Goal: Information Seeking & Learning: Learn about a topic

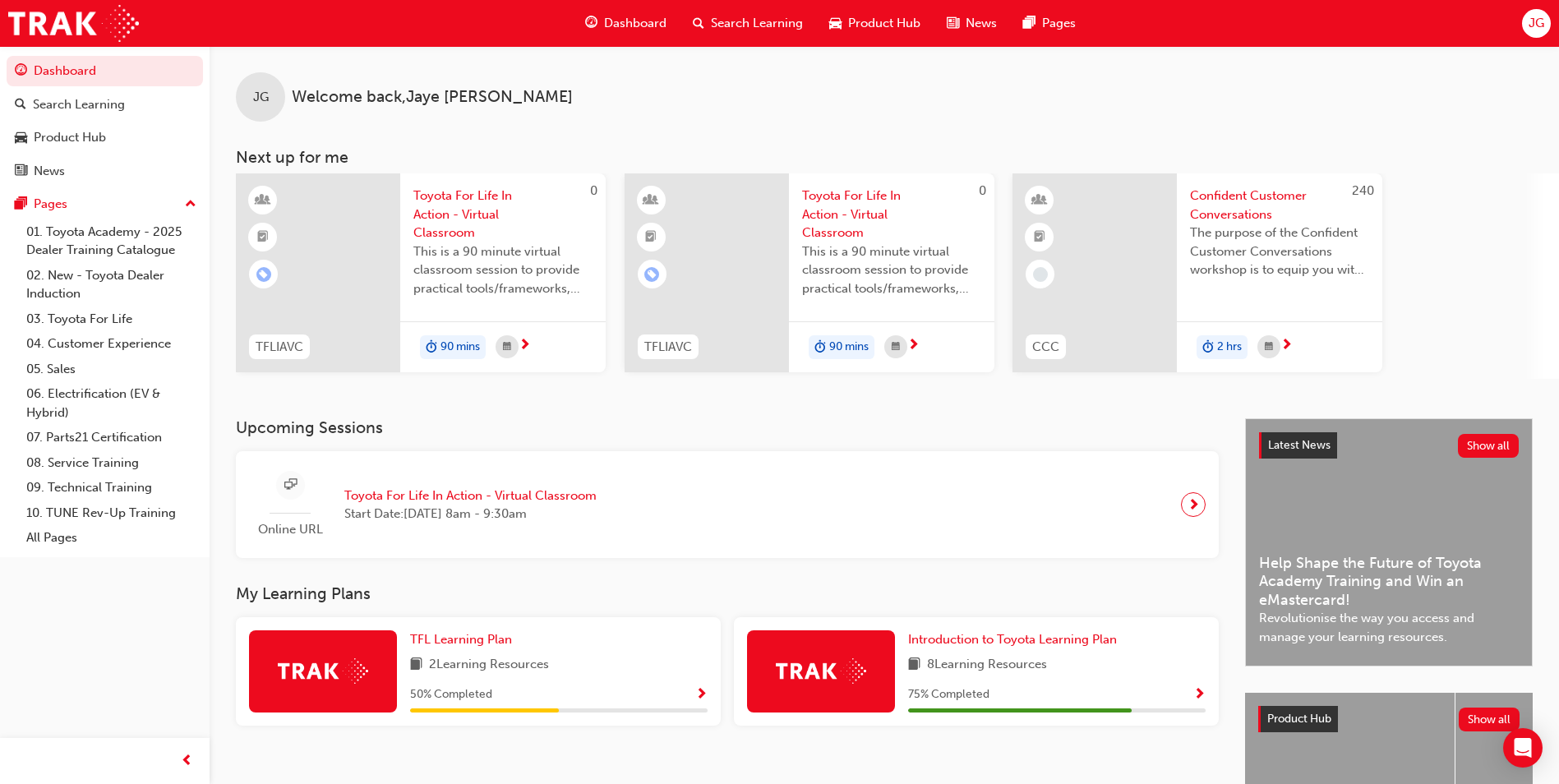
click at [654, 17] on span "Dashboard" at bounding box center [634, 23] width 62 height 19
click at [776, 24] on span "Search Learning" at bounding box center [757, 23] width 92 height 19
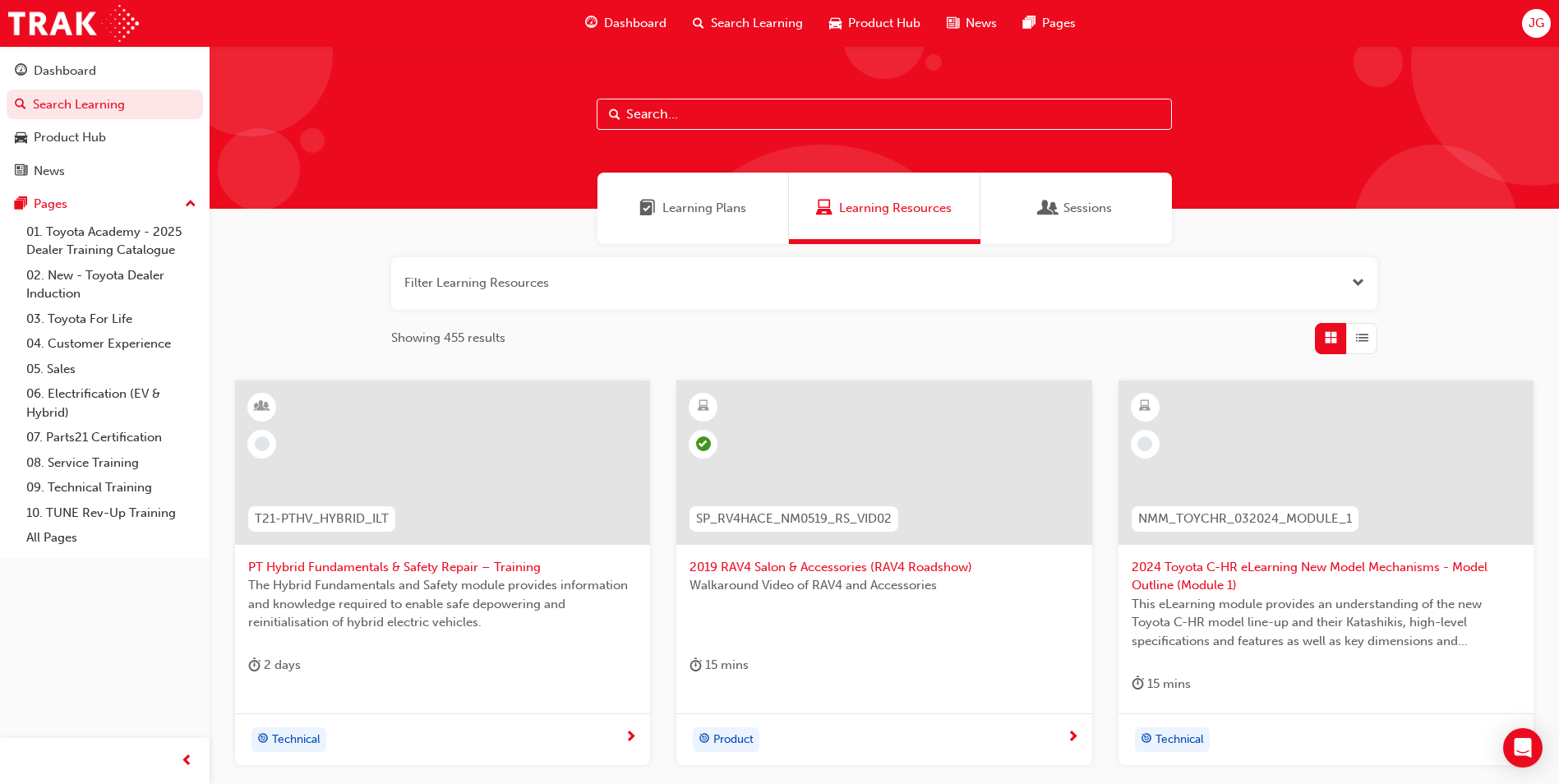
click at [826, 31] on div "Product Hub" at bounding box center [874, 24] width 117 height 34
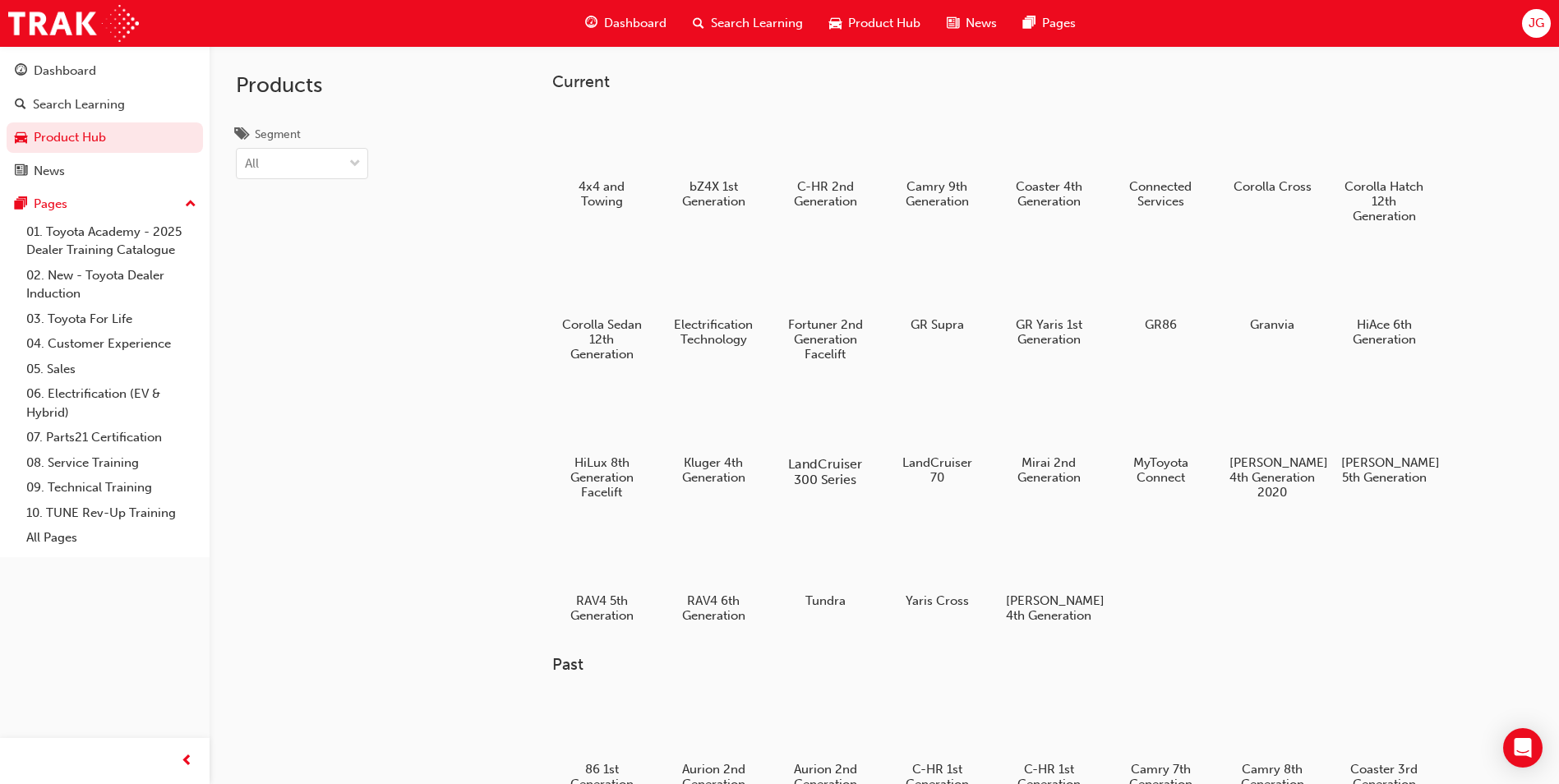
click at [811, 416] on div at bounding box center [825, 416] width 91 height 65
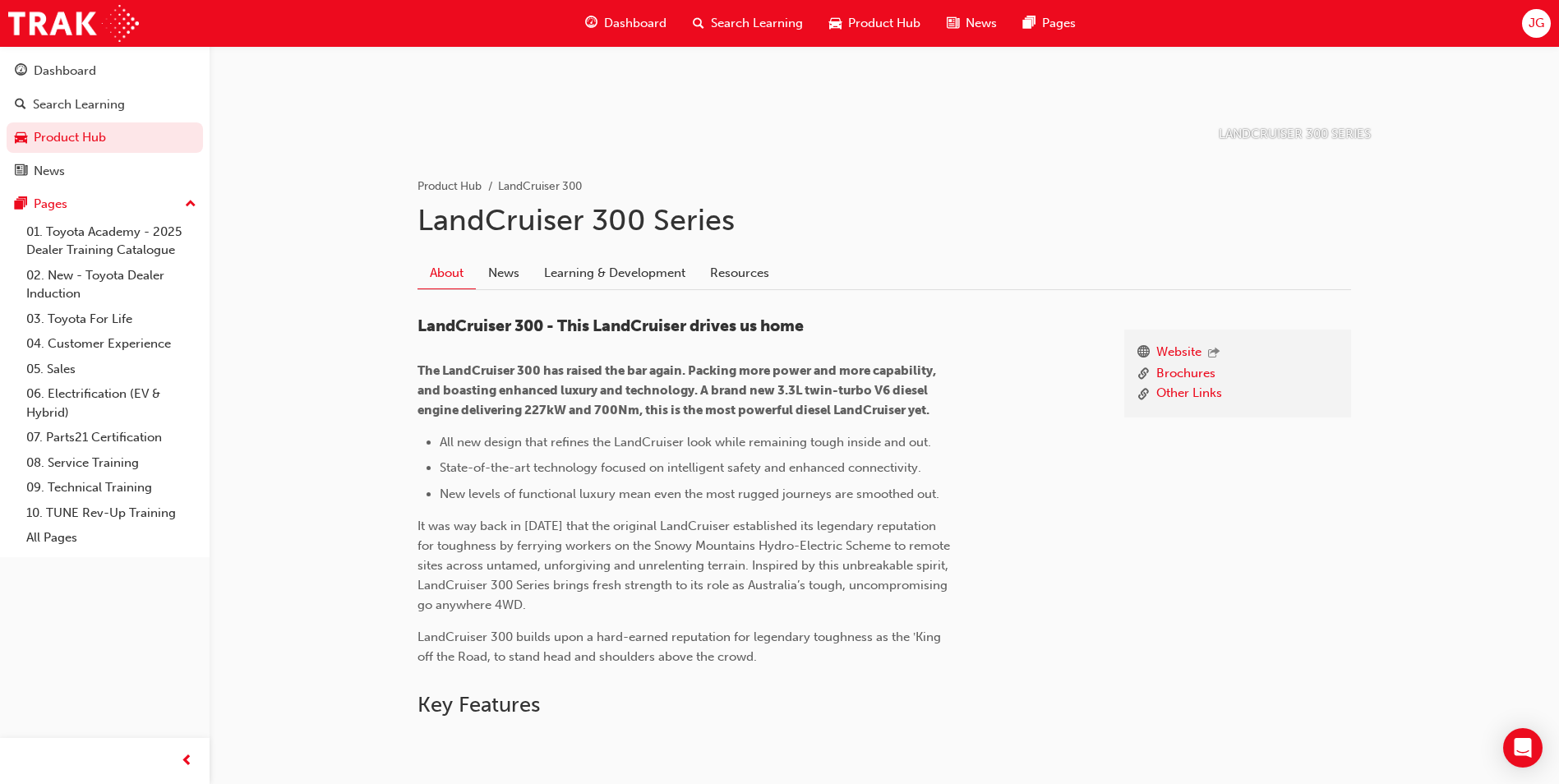
scroll to position [224, 0]
click at [606, 266] on link "Learning & Development" at bounding box center [614, 274] width 166 height 31
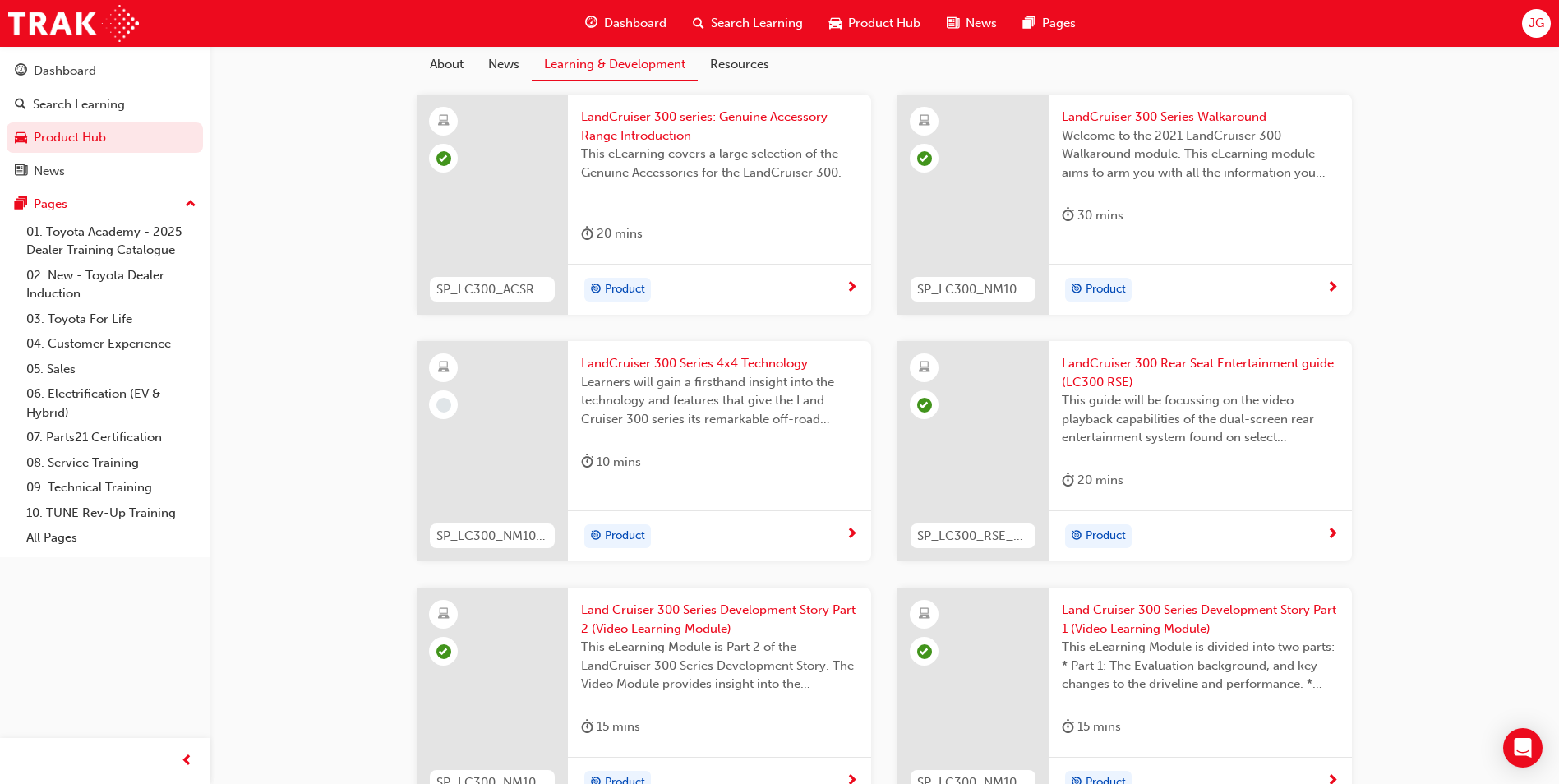
scroll to position [435, 0]
click at [611, 363] on span "LandCruiser 300 Series 4x4 Technology" at bounding box center [720, 362] width 277 height 19
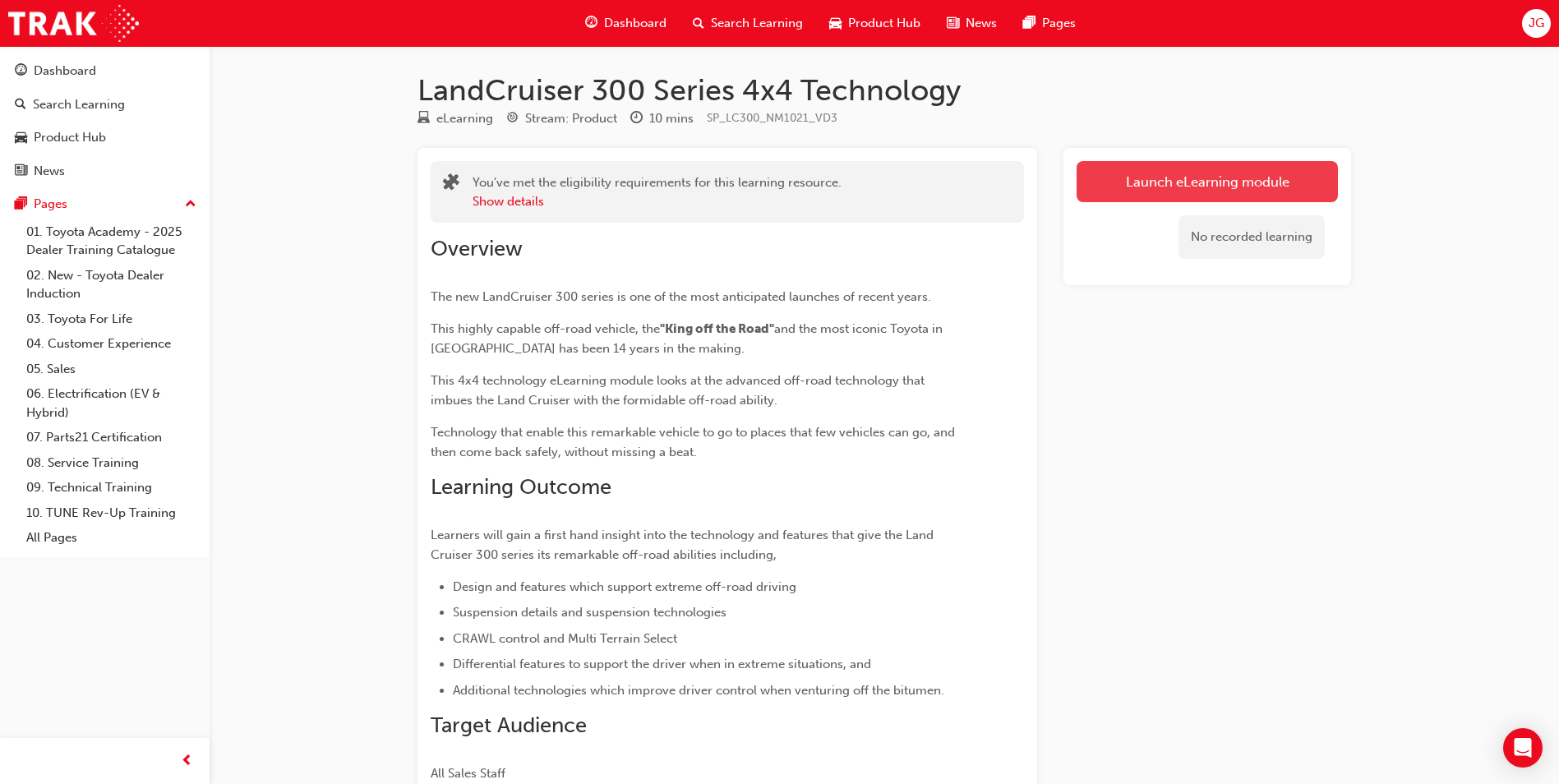
click at [1119, 179] on link "Launch eLearning module" at bounding box center [1207, 181] width 261 height 41
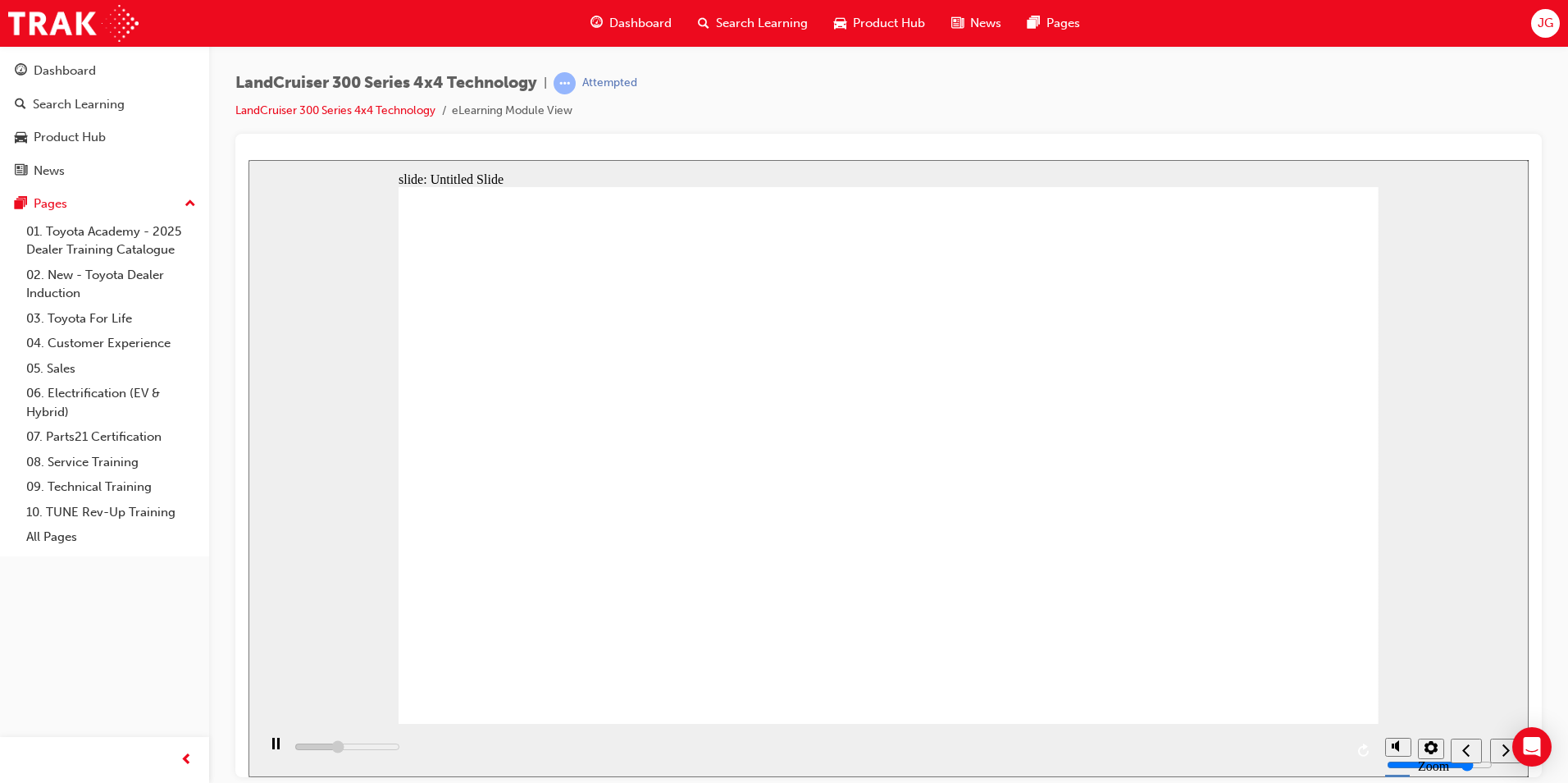
type input "197900"
click at [273, 748] on icon "play/pause" at bounding box center [276, 743] width 8 height 12
